Goal: Check status: Check status

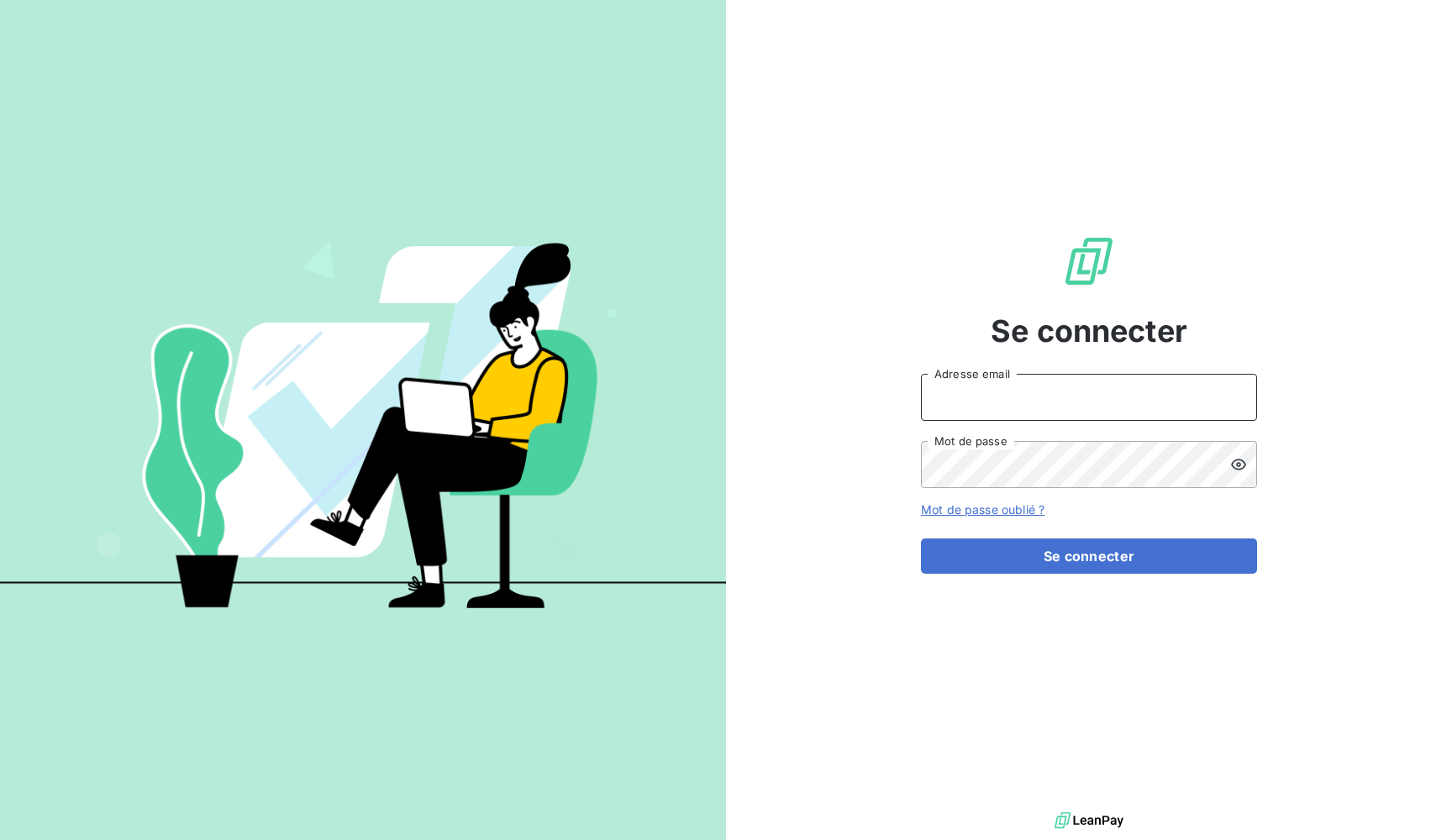
type input "admin@newcliptechnics"
click at [1089, 556] on button "Se connecter" at bounding box center [1089, 557] width 336 height 36
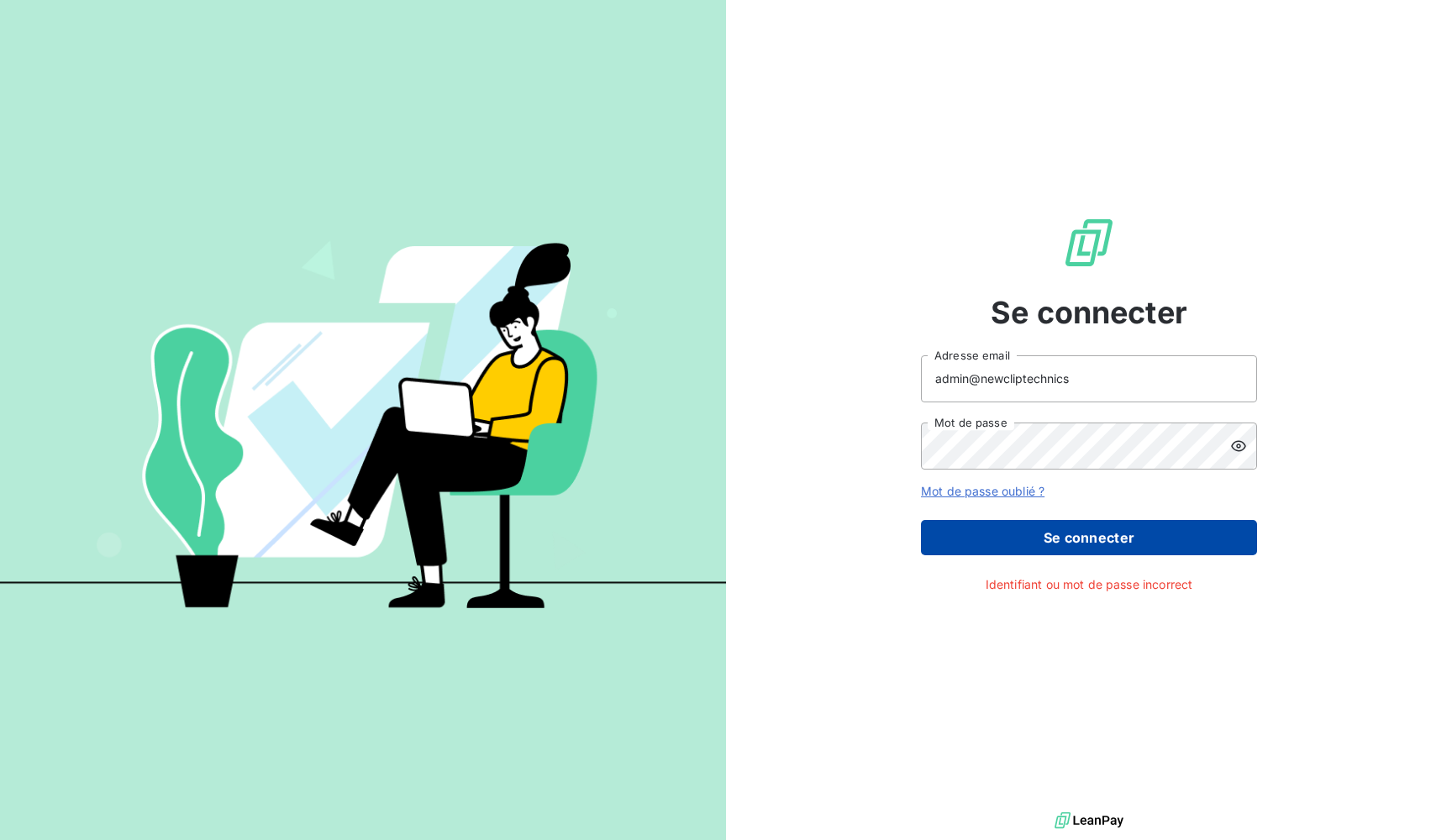
click at [996, 549] on button "Se connecter" at bounding box center [1089, 538] width 336 height 36
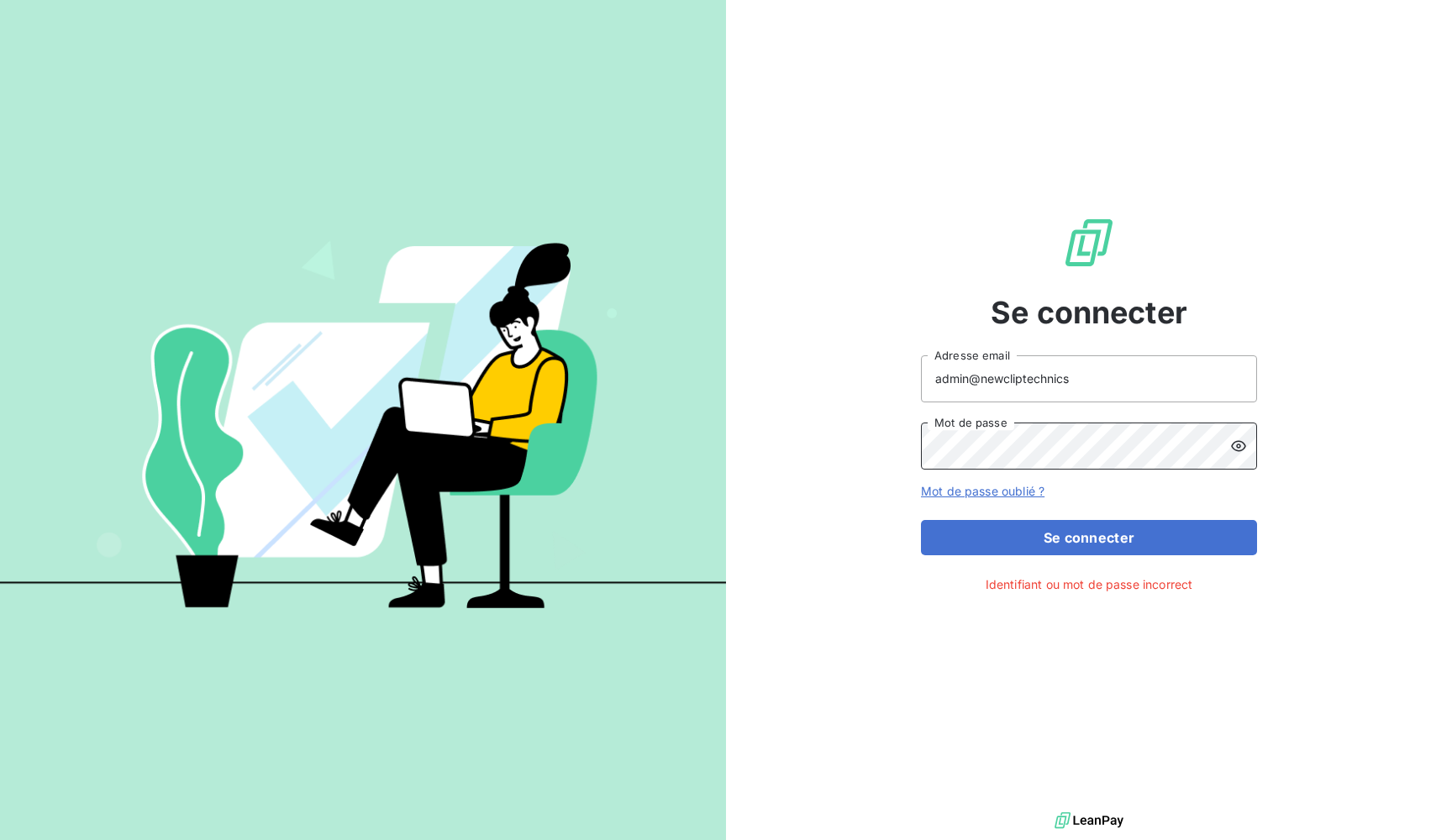
click at [1089, 537] on button "Se connecter" at bounding box center [1089, 538] width 336 height 36
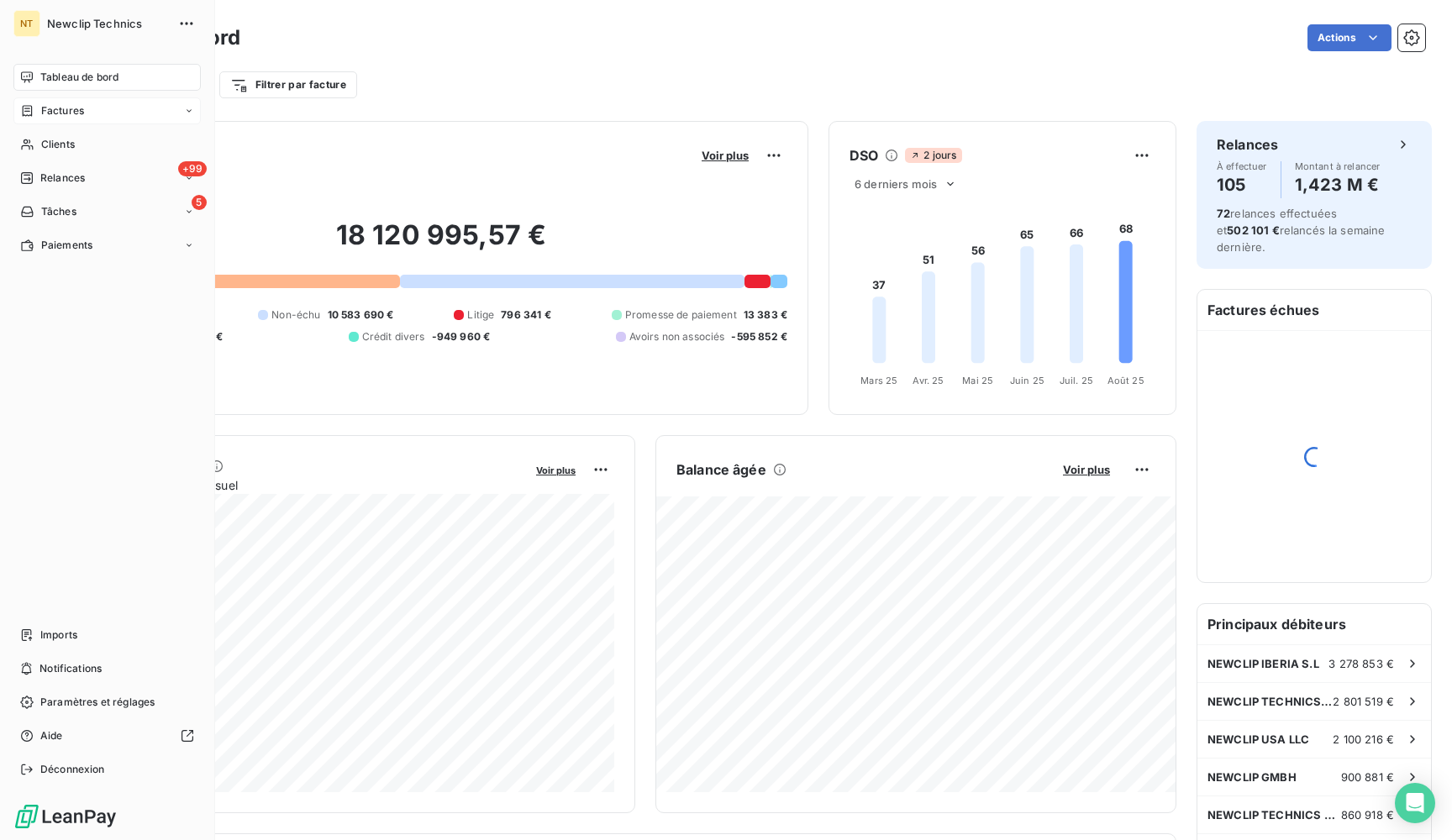
click at [70, 112] on span "Factures" at bounding box center [63, 111] width 42 height 15
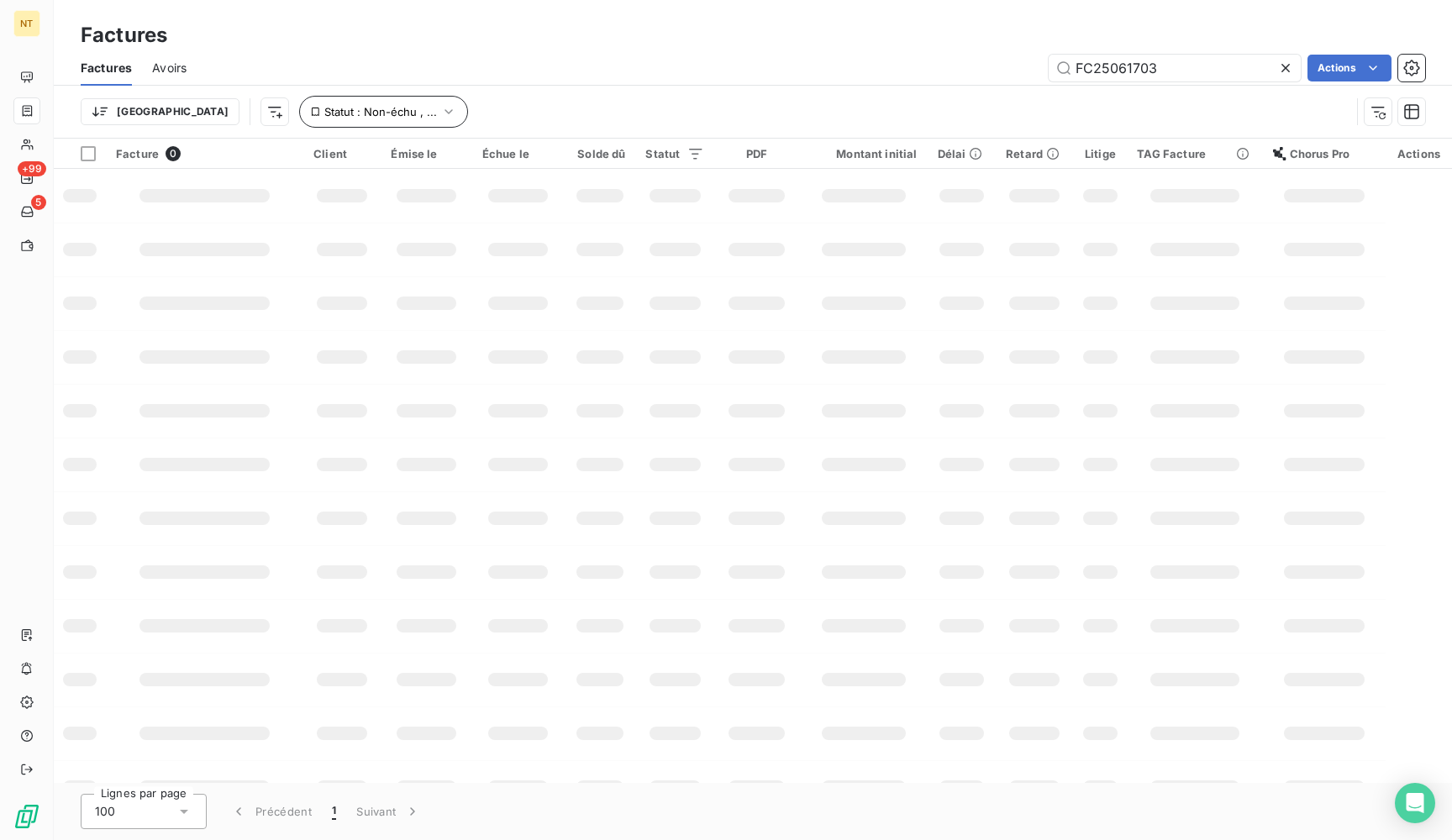
type input "FC25061703"
click at [324, 114] on span "Statut : Non-échu , ..." at bounding box center [380, 112] width 113 height 14
click at [292, 223] on div "Statut Contient is Statut non-échue échue Supprimer le filtre" at bounding box center [434, 178] width 445 height 103
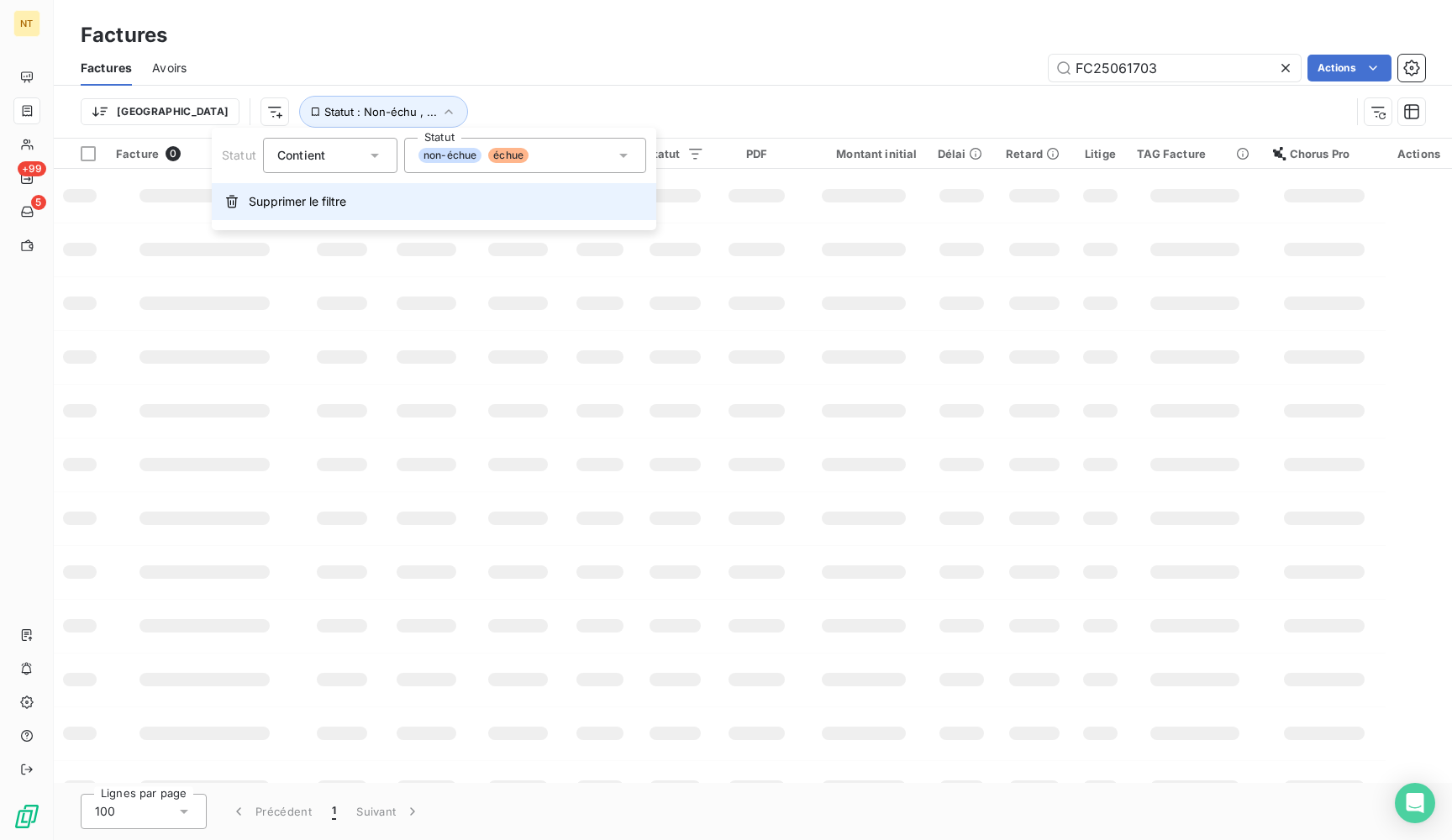
click at [298, 197] on span "Supprimer le filtre" at bounding box center [297, 202] width 98 height 17
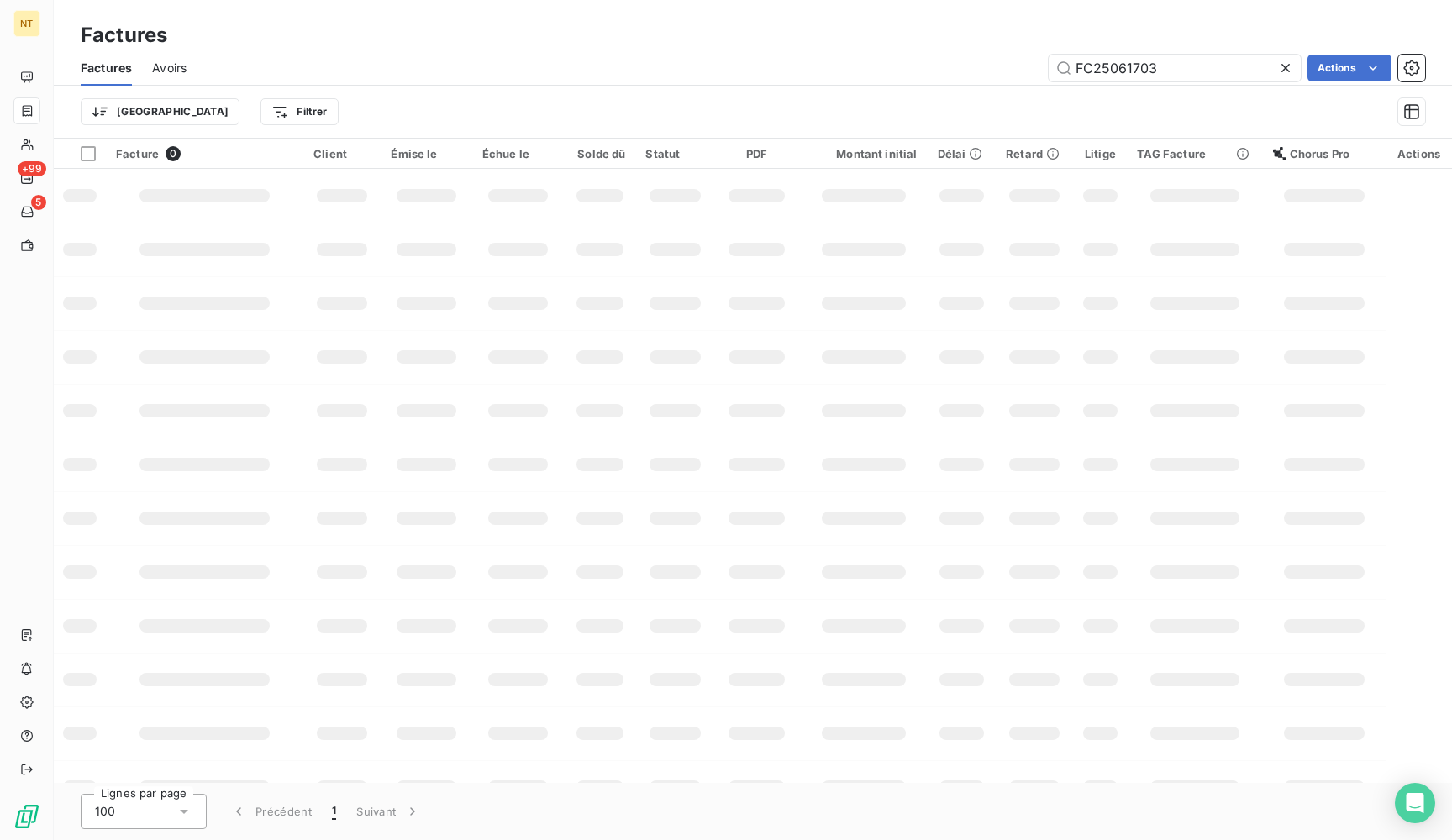
click at [482, 92] on div "Trier Filtrer" at bounding box center [753, 111] width 1344 height 52
click at [1192, 70] on input "FC25061703" at bounding box center [1174, 68] width 252 height 27
click at [1191, 58] on input "FC25061703" at bounding box center [1174, 68] width 252 height 27
click at [156, 70] on span "Avoirs" at bounding box center [169, 68] width 35 height 17
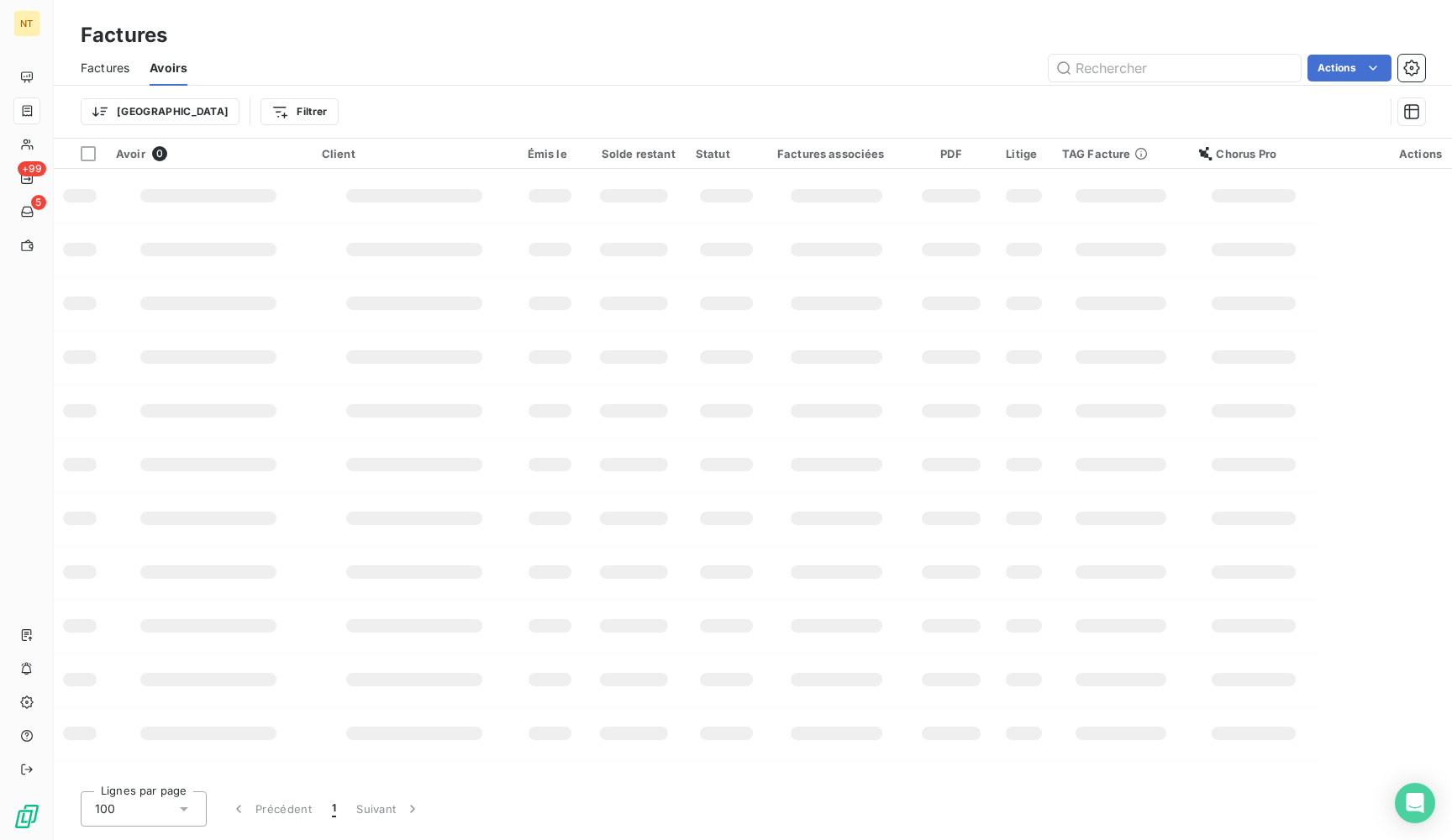
click at [117, 71] on span "Factures" at bounding box center [104, 68] width 48 height 17
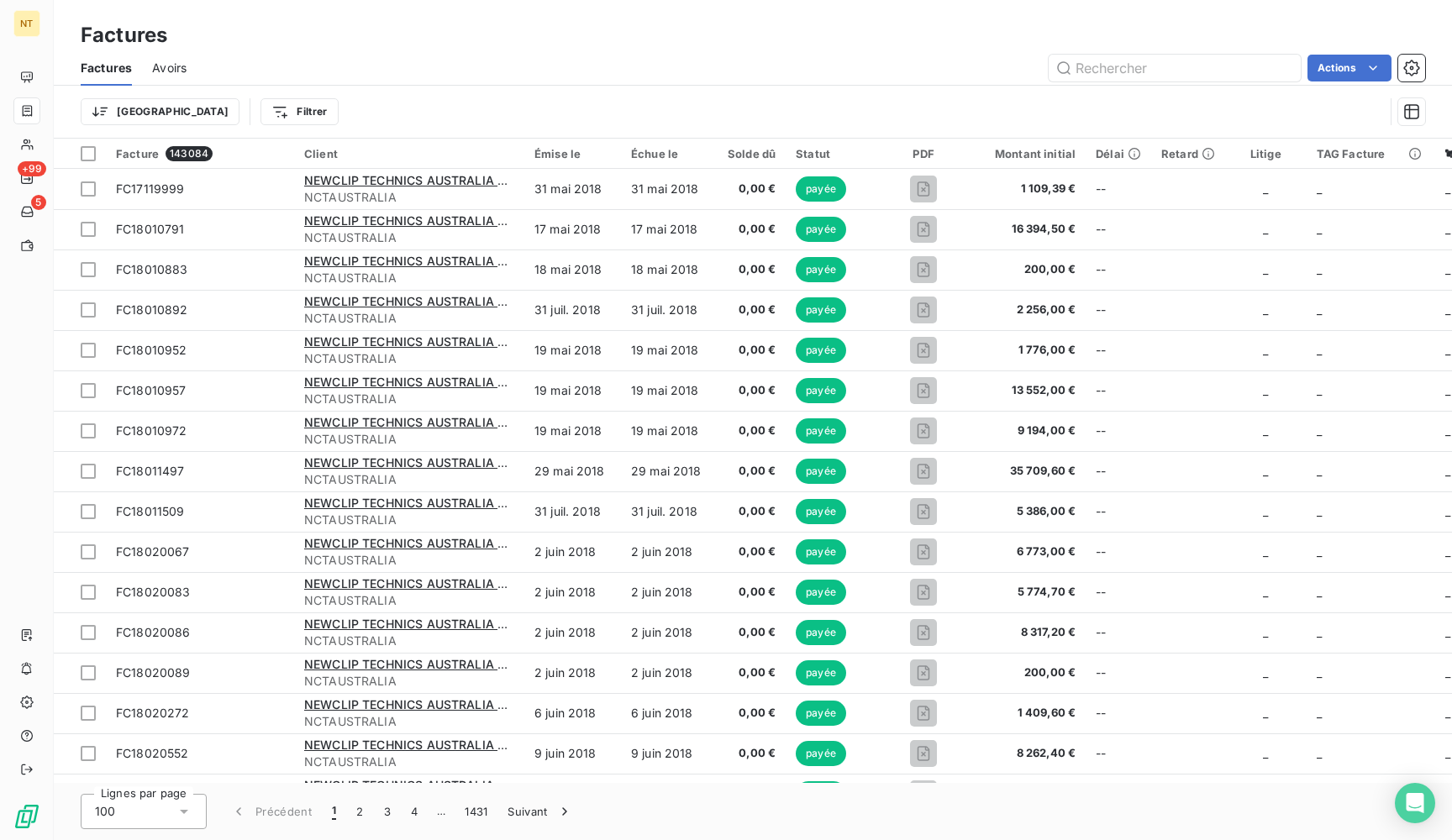
click at [1092, 88] on div "Trier Filtrer" at bounding box center [753, 111] width 1344 height 52
click at [1102, 75] on input "text" at bounding box center [1174, 68] width 252 height 27
paste input "FC25061703"
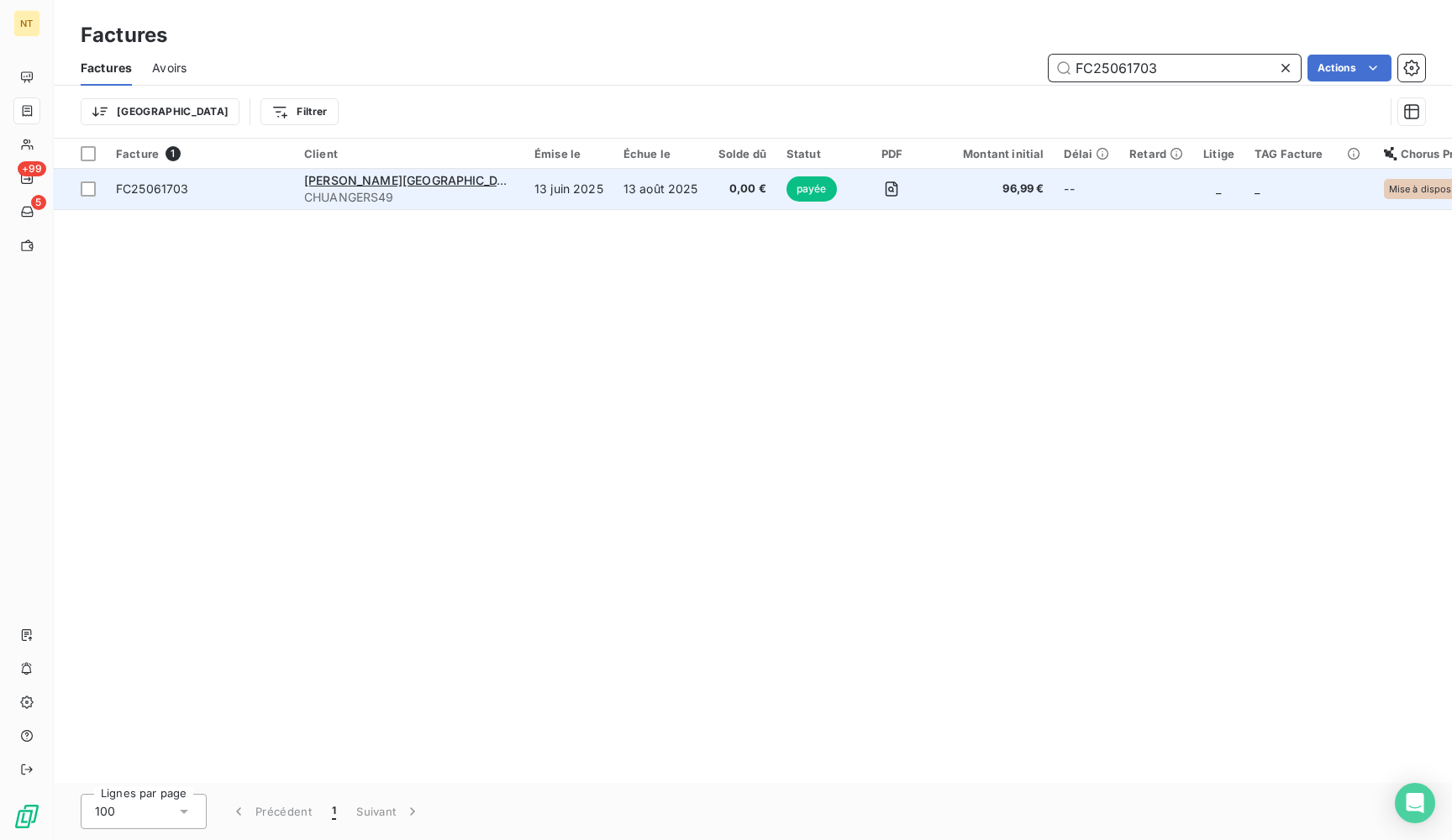
type input "FC25061703"
click at [614, 186] on td "13 août 2025" at bounding box center [661, 189] width 95 height 41
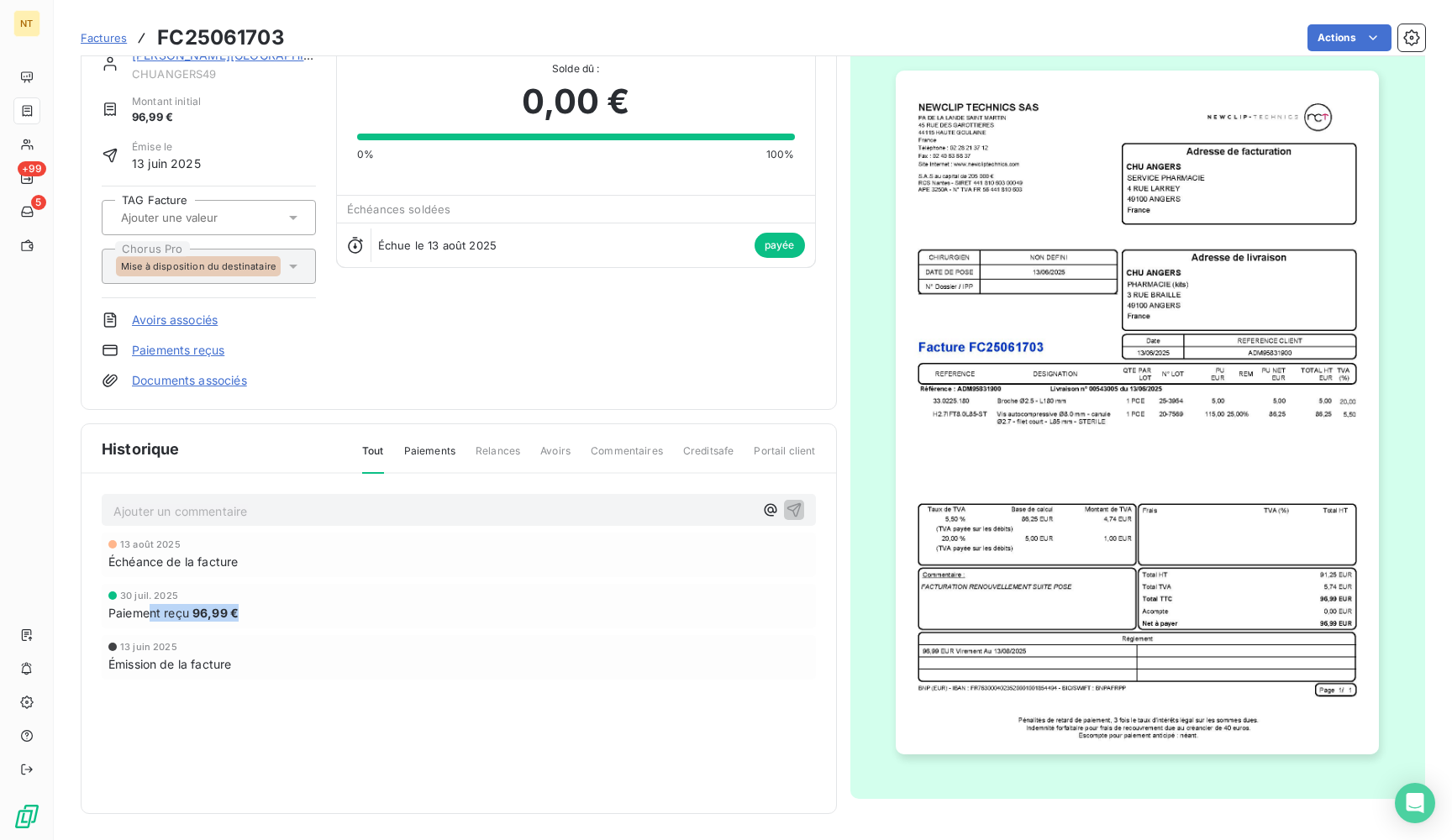
drag, startPoint x: 244, startPoint y: 615, endPoint x: 140, endPoint y: 615, distance: 104.0
click at [140, 615] on div "Paiement reçu 96,99 €" at bounding box center [459, 613] width 701 height 18
click at [254, 451] on div "Historique Tout Paiements Relances Avoirs Commentaires Creditsafe Portail client" at bounding box center [458, 449] width 754 height 49
